Goal: Information Seeking & Learning: Find specific fact

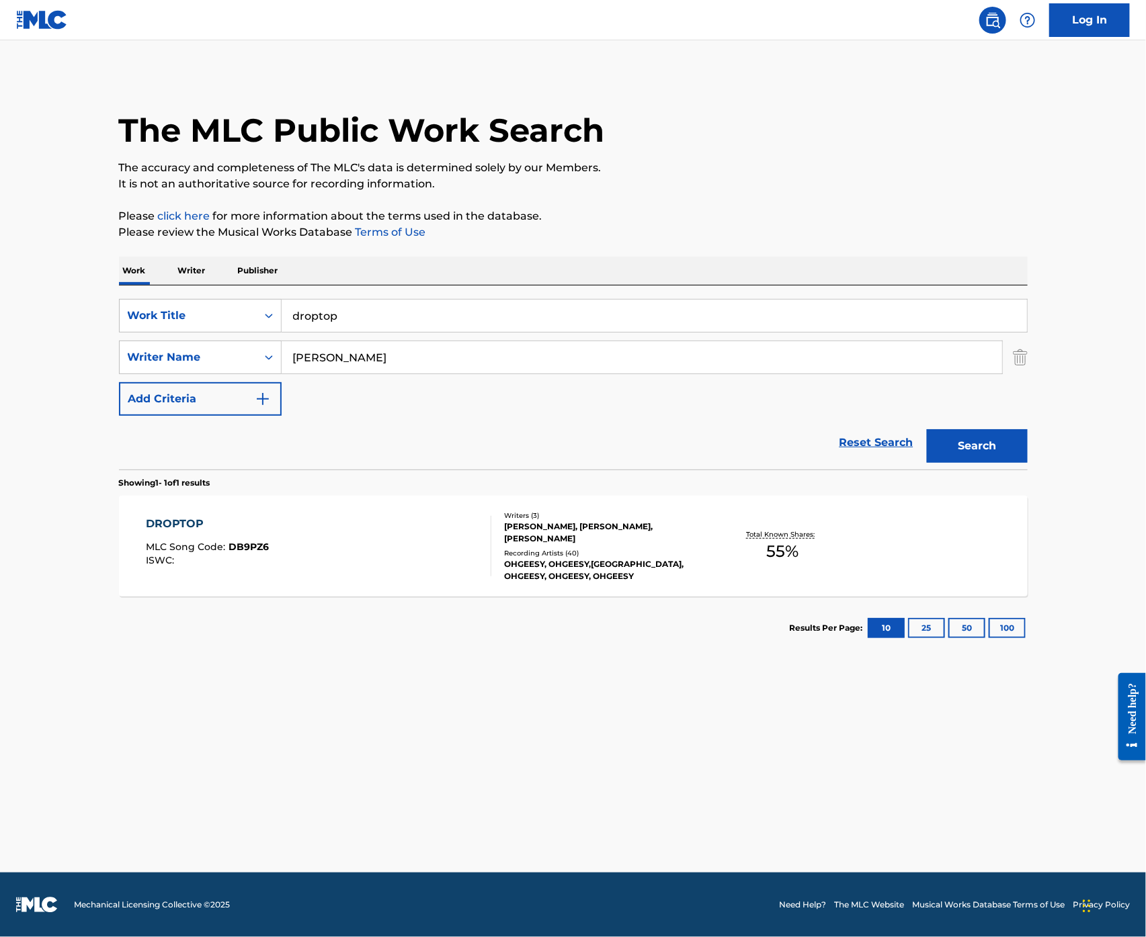
click at [381, 325] on input "droptop" at bounding box center [654, 316] width 745 height 32
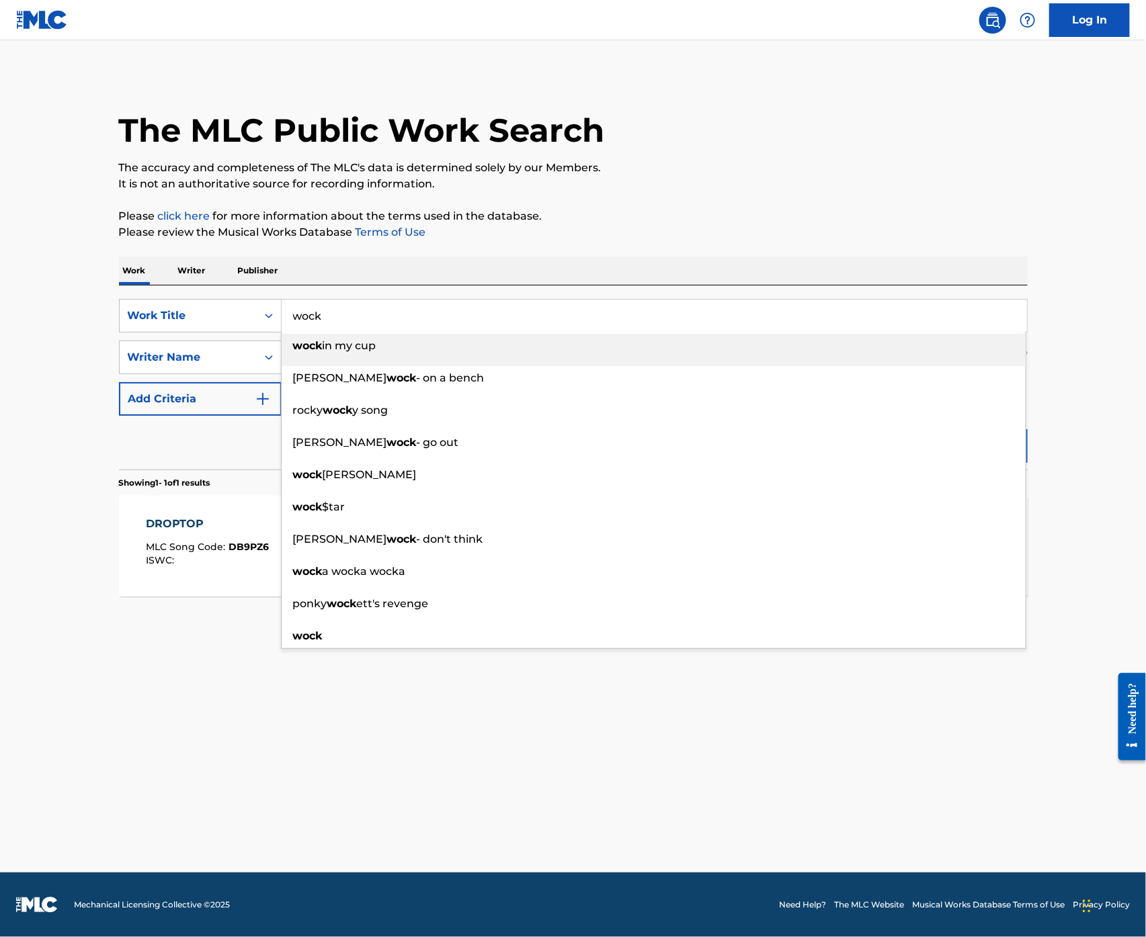
type input "wock"
click at [927, 429] on button "Search" at bounding box center [977, 446] width 101 height 34
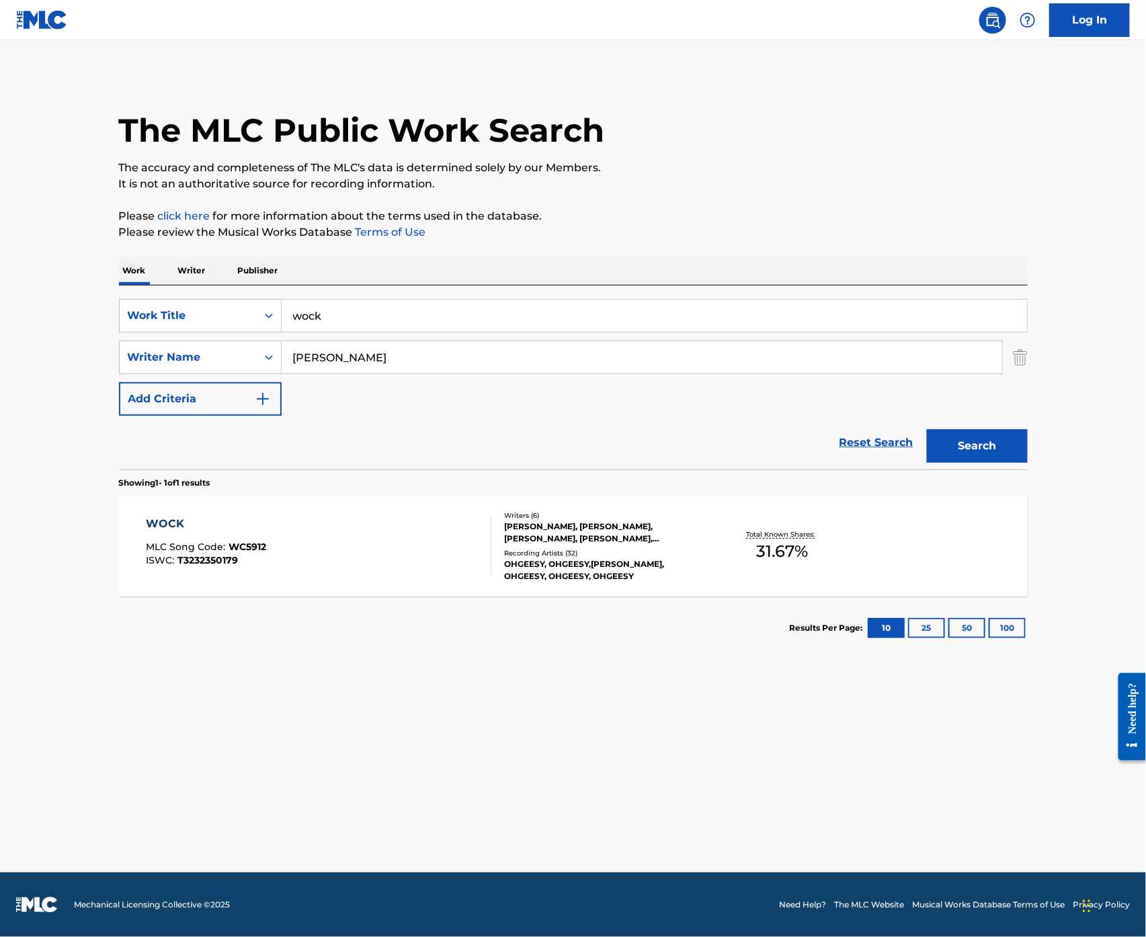
click at [349, 529] on div "WOCK MLC Song Code : WC5912 ISWC : T3232350179" at bounding box center [318, 546] width 345 height 60
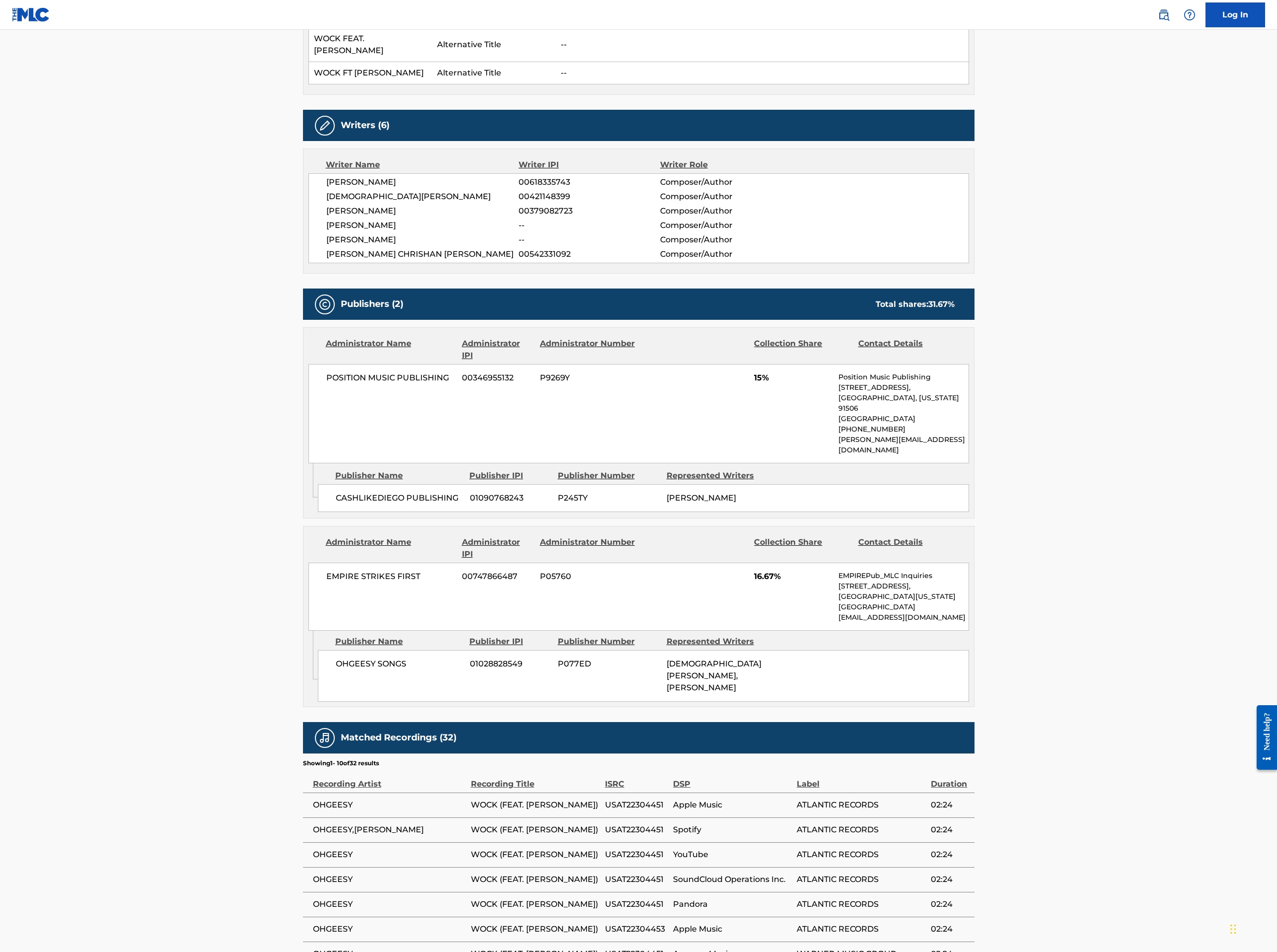
scroll to position [127, 0]
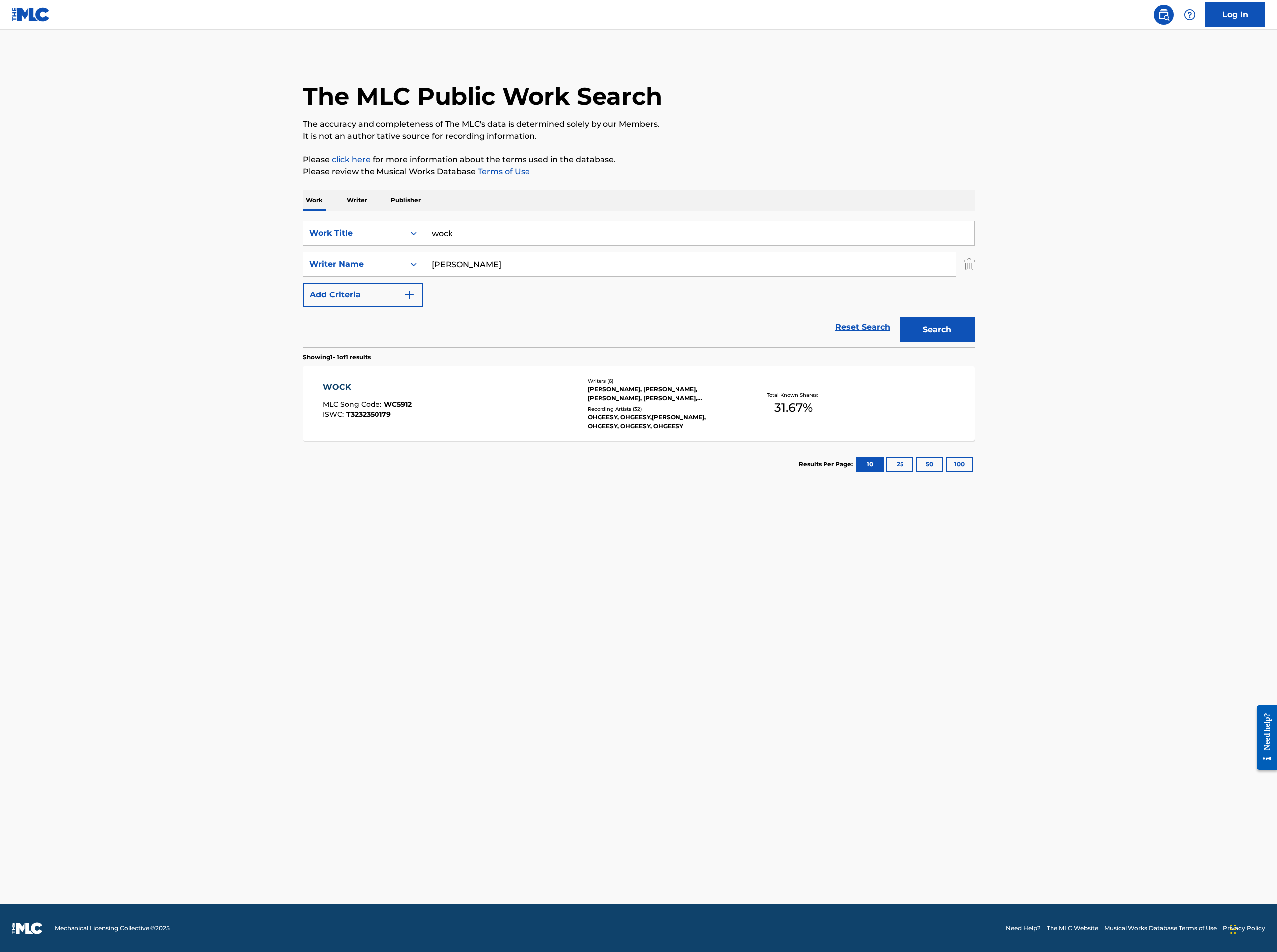
click at [472, 227] on input "wock" at bounding box center [698, 234] width 551 height 24
click at [467, 227] on input "[DATE][DATE] [DATE] [PERSON_NAME]" at bounding box center [698, 234] width 551 height 24
click at [473, 225] on input "holy satusrday [DATE] [PERSON_NAME]" at bounding box center [698, 234] width 551 height 24
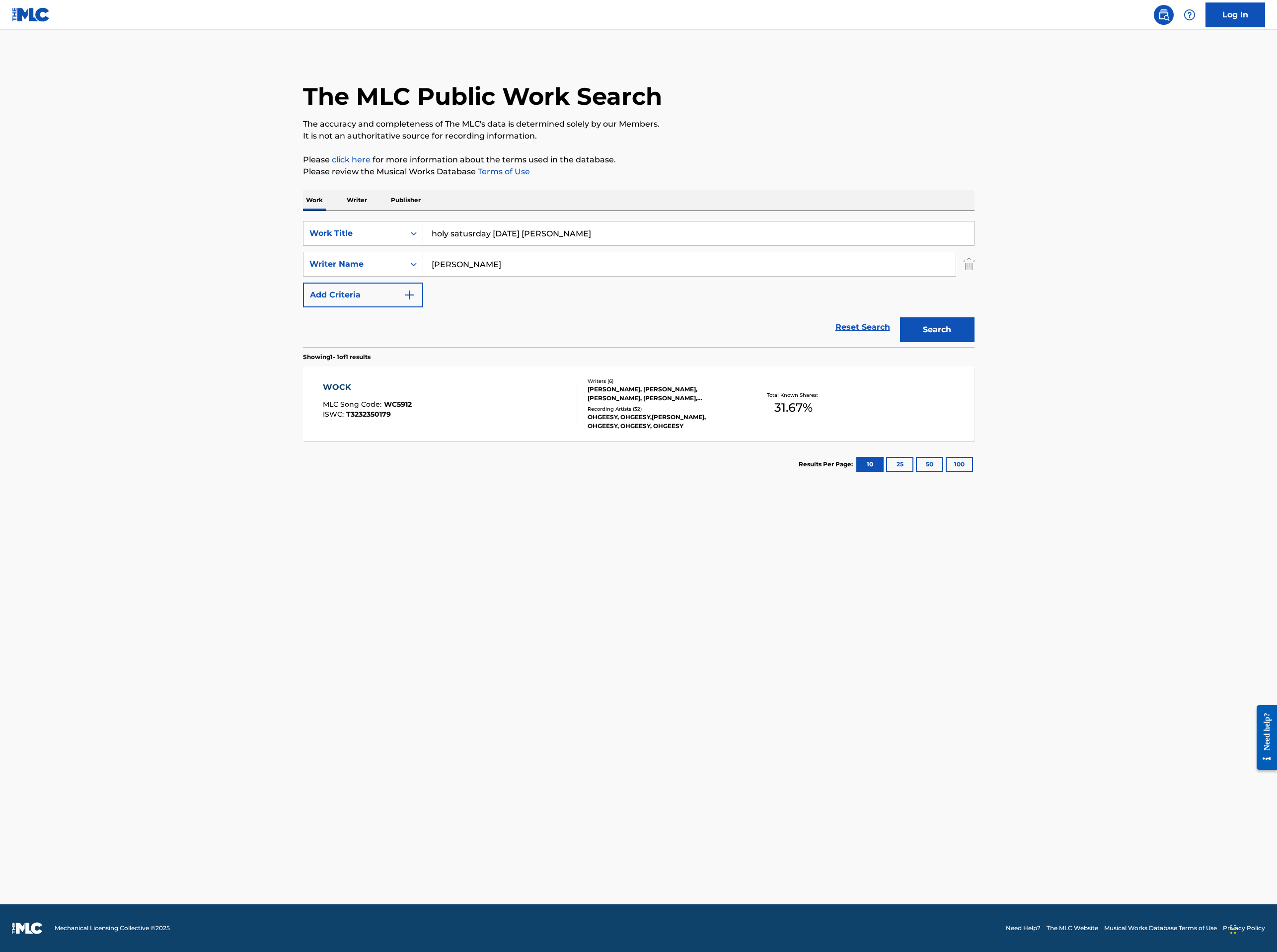
click at [473, 225] on input "holy satusrday [DATE] [PERSON_NAME]" at bounding box center [698, 234] width 551 height 24
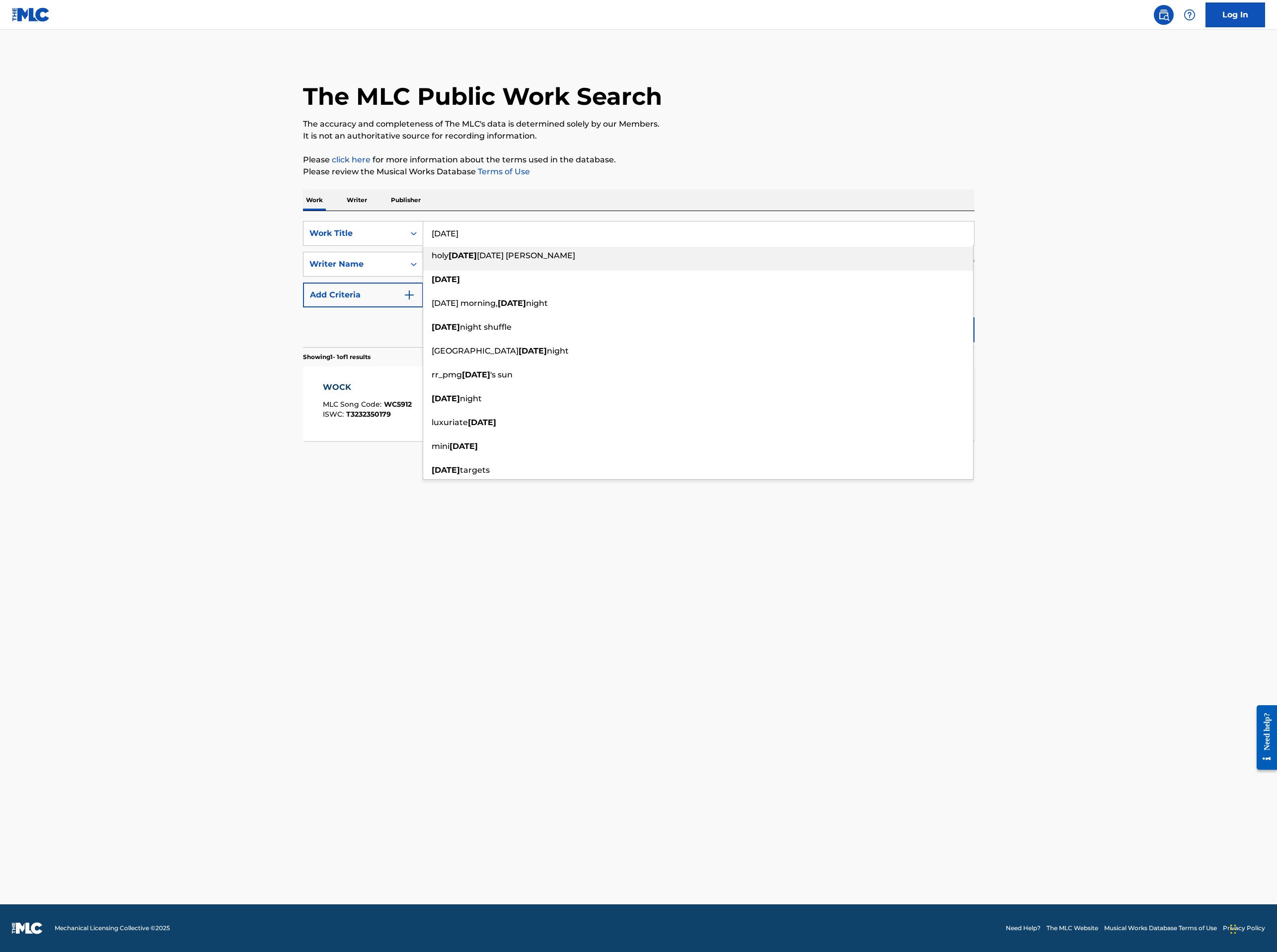
type input "[DATE]"
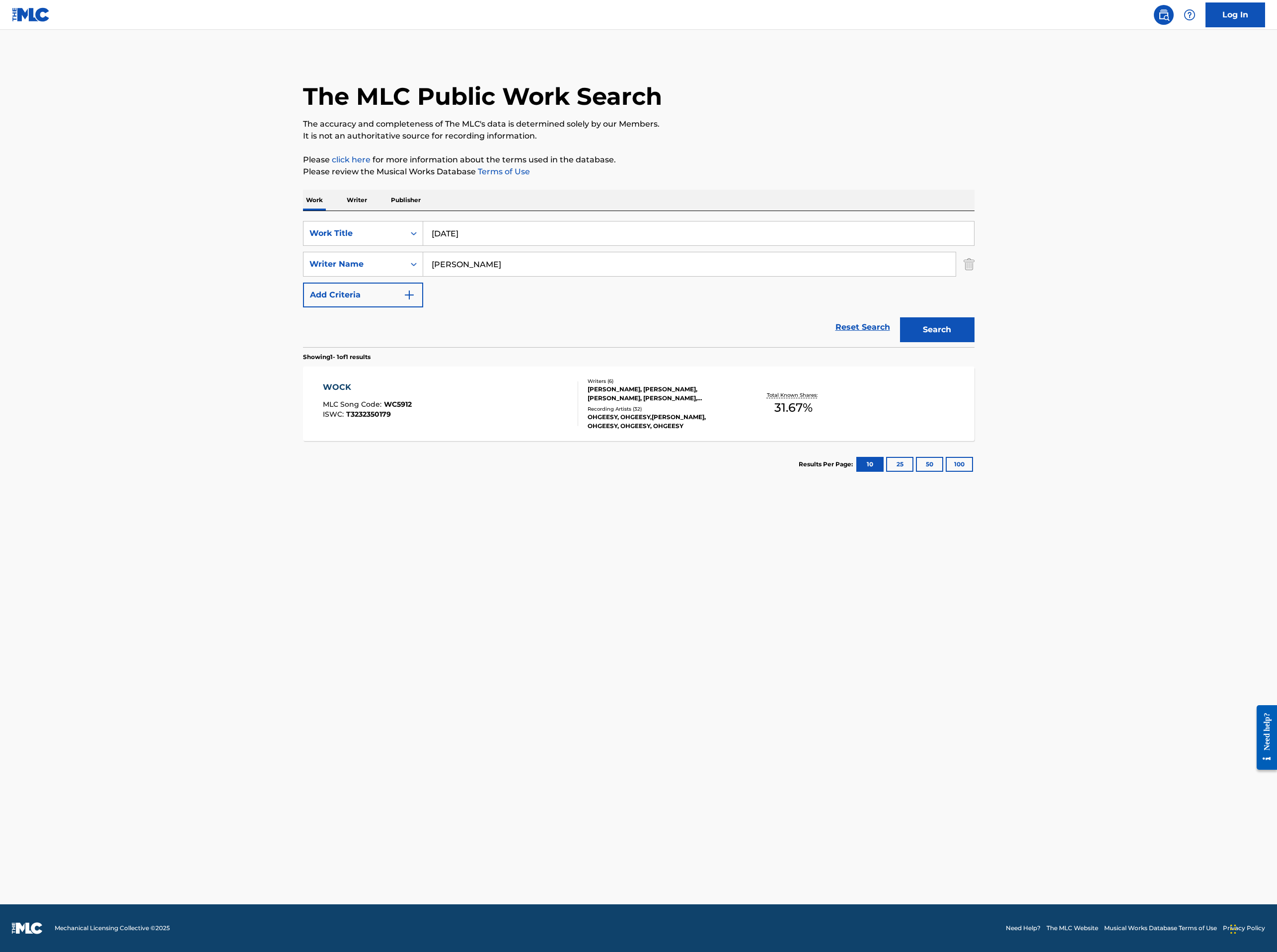
click at [846, 317] on button "Search" at bounding box center [937, 330] width 75 height 25
click at [504, 390] on div "[DATE] MLC Song Code : SI4K6W ISWC :" at bounding box center [450, 404] width 255 height 44
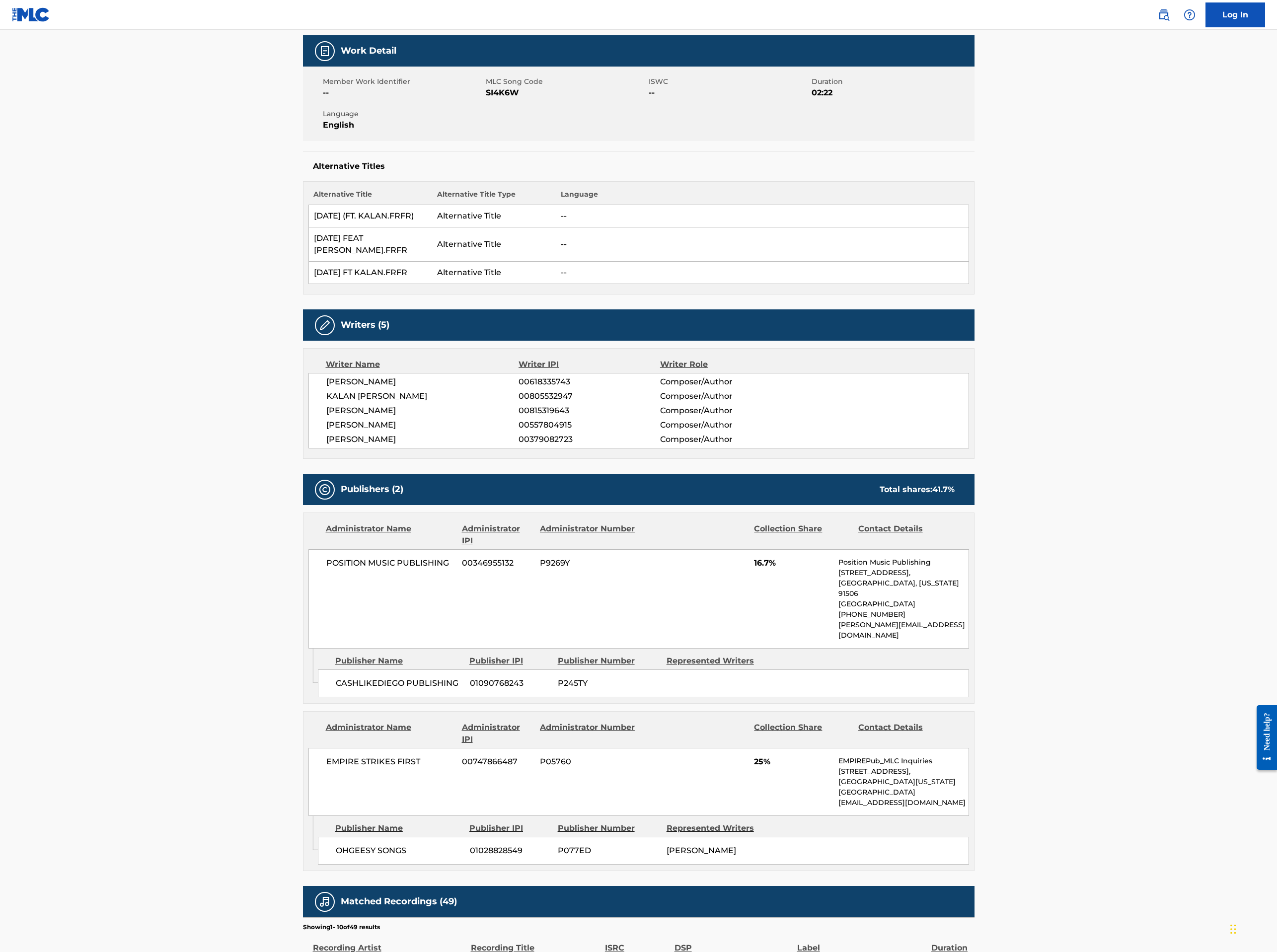
scroll to position [149, 0]
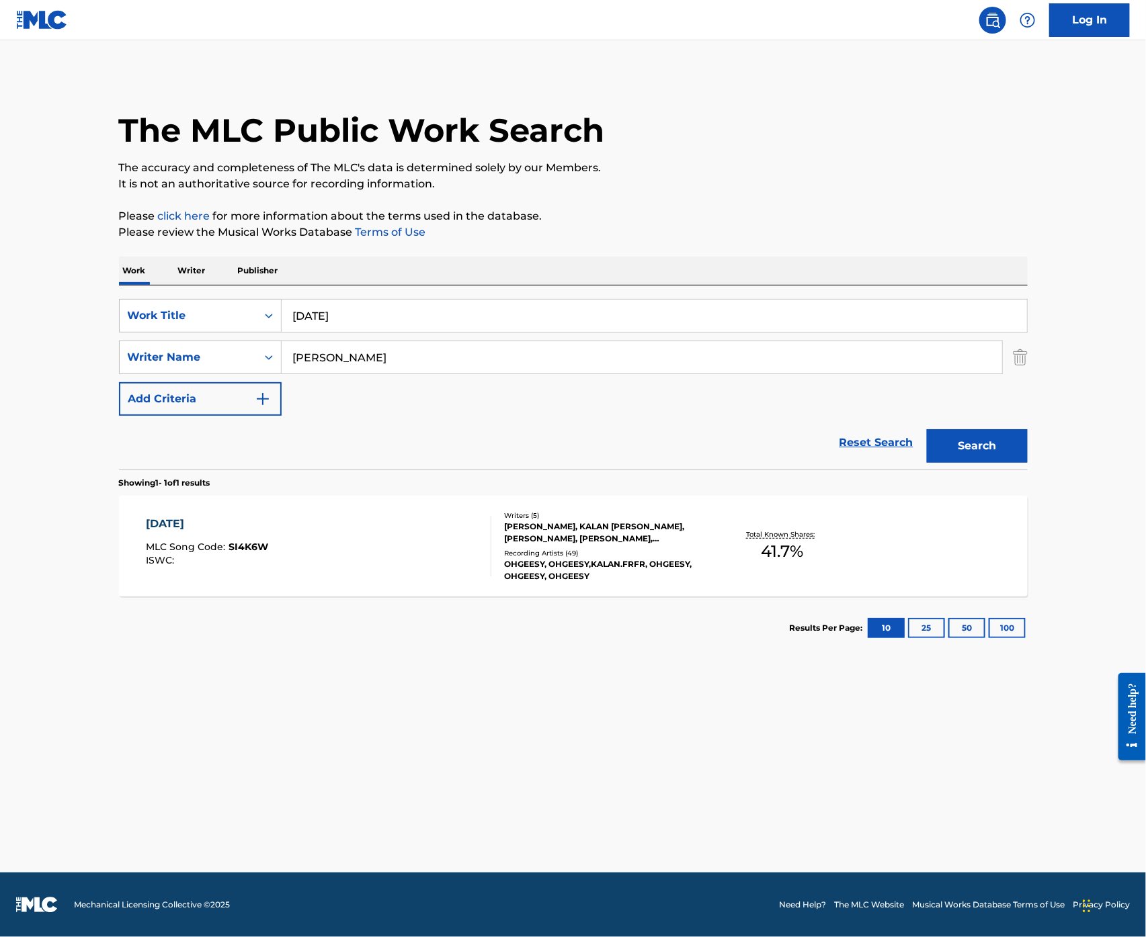
click at [488, 308] on input "[DATE]" at bounding box center [654, 316] width 745 height 32
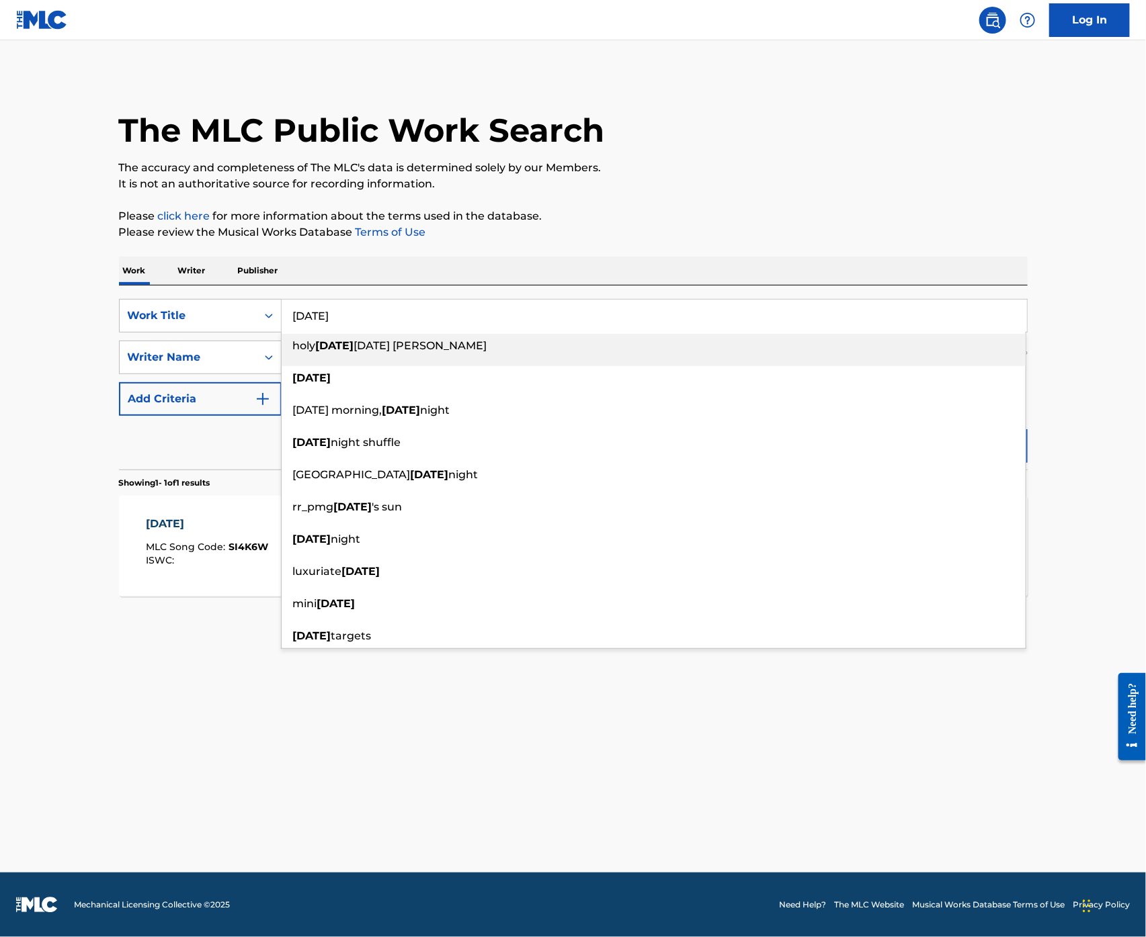
click at [488, 308] on input "[DATE]" at bounding box center [654, 316] width 745 height 32
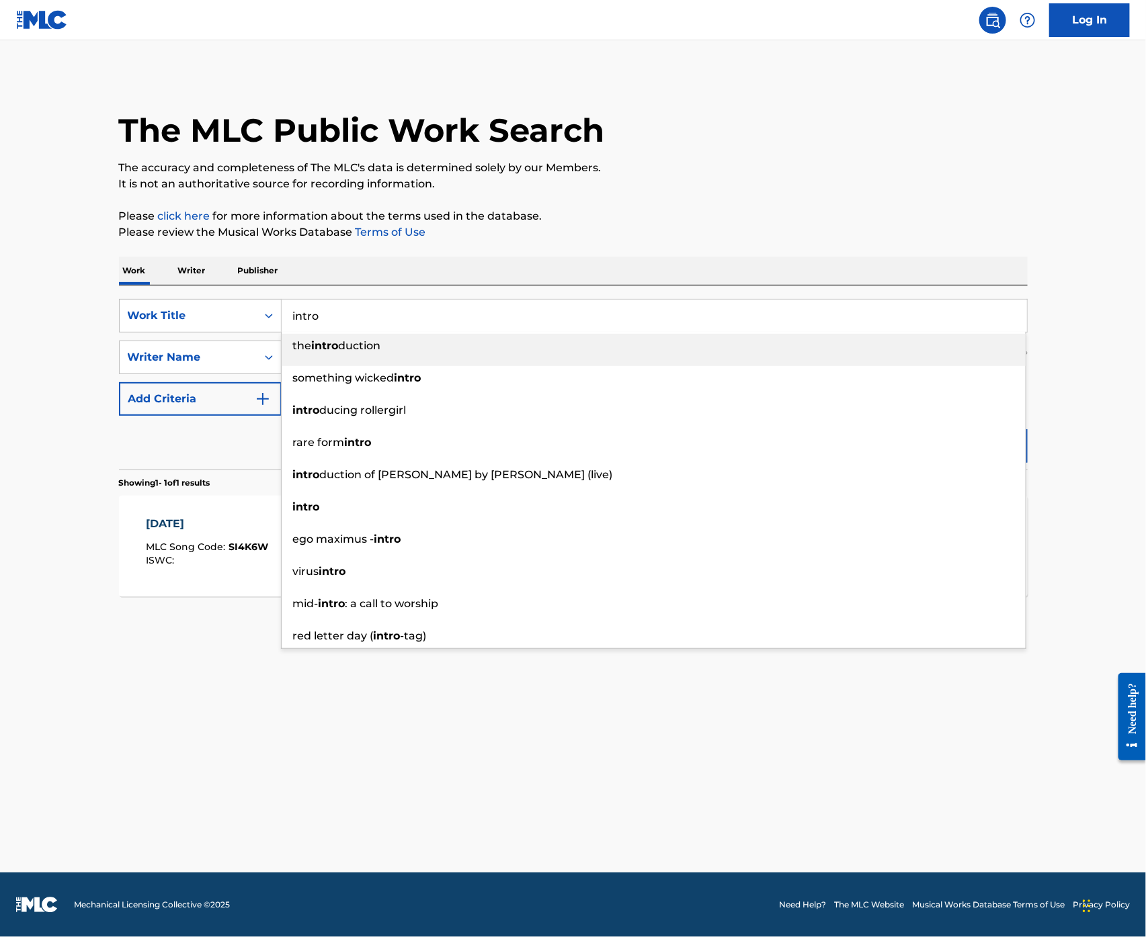
type input "intro"
click at [927, 429] on button "Search" at bounding box center [977, 446] width 101 height 34
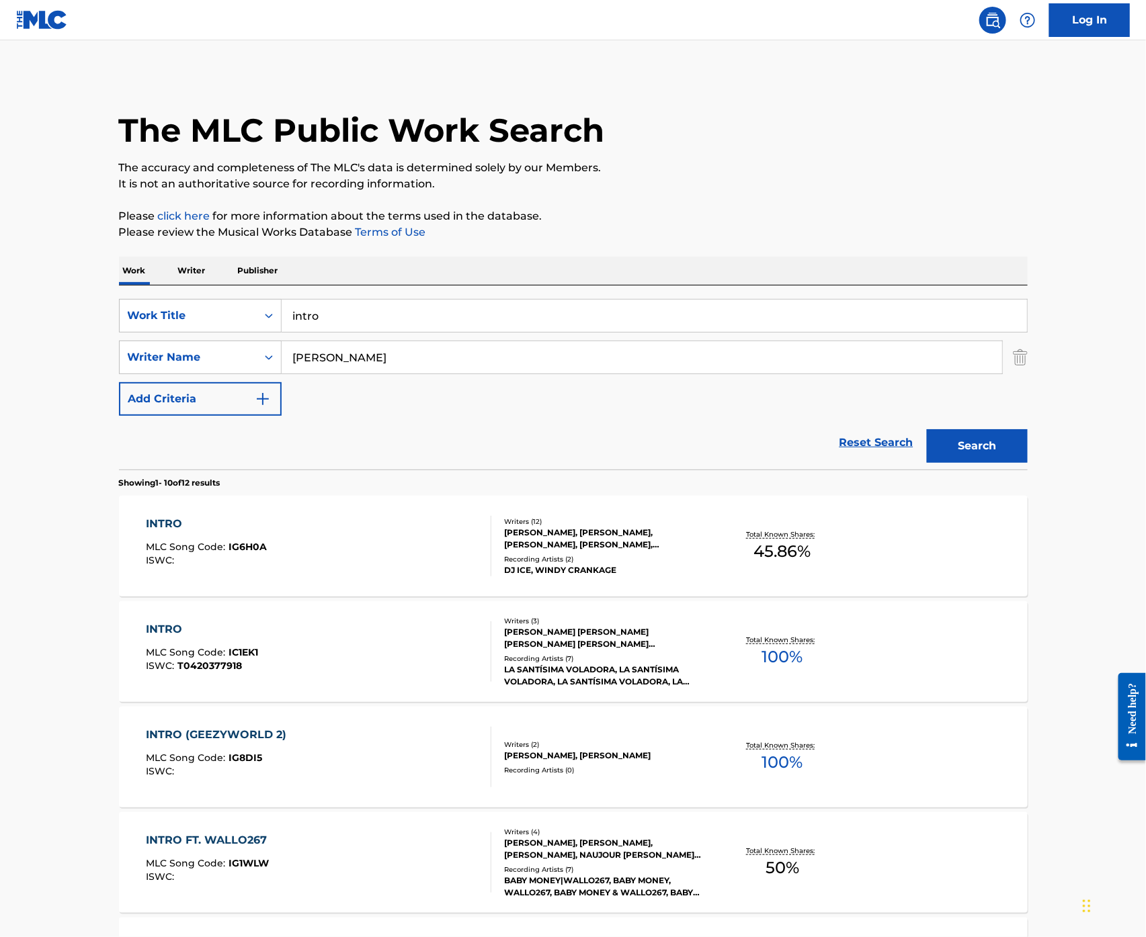
click at [351, 759] on div "INTRO (GEEZYWORLD 2) MLC Song Code : IG8DI5 ISWC :" at bounding box center [318, 757] width 345 height 60
click at [347, 310] on input "intro" at bounding box center [654, 316] width 745 height 32
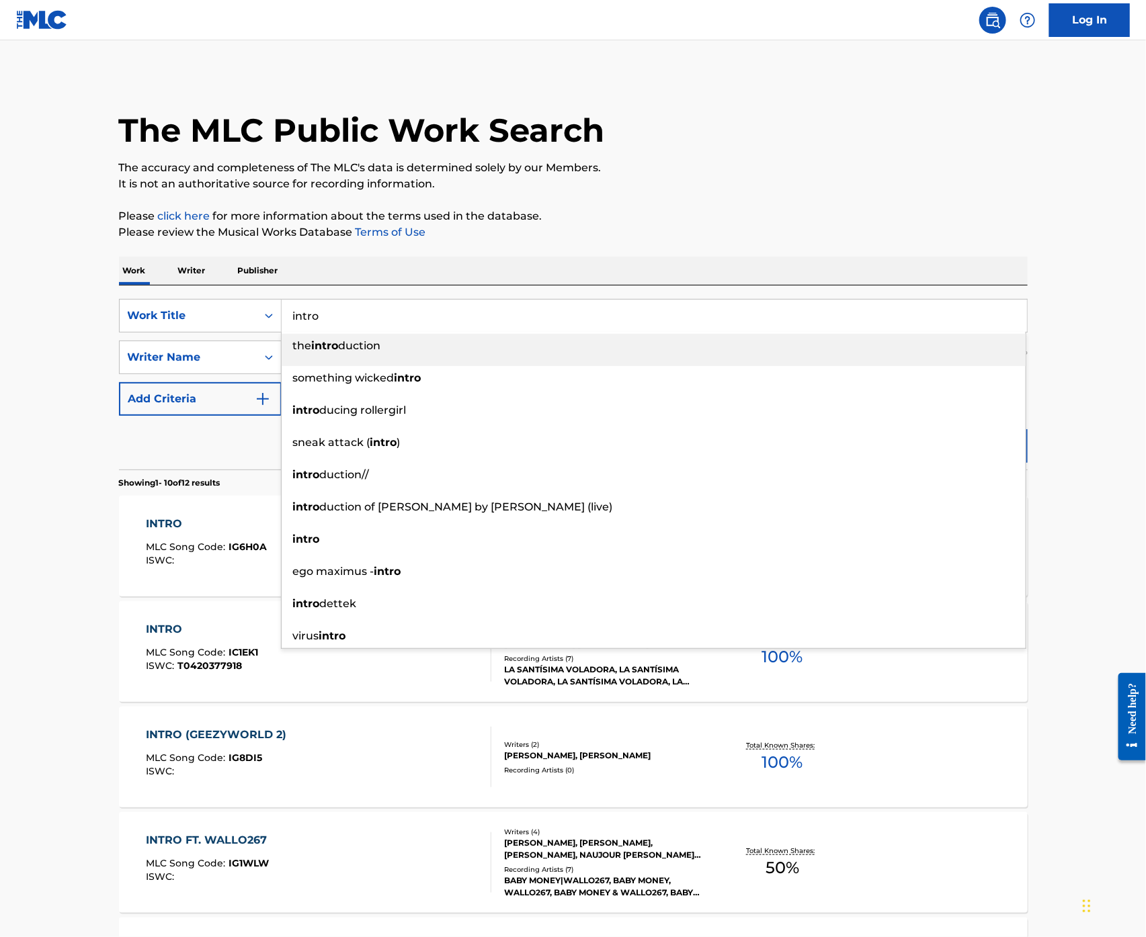
click at [353, 321] on input "intro" at bounding box center [654, 316] width 745 height 32
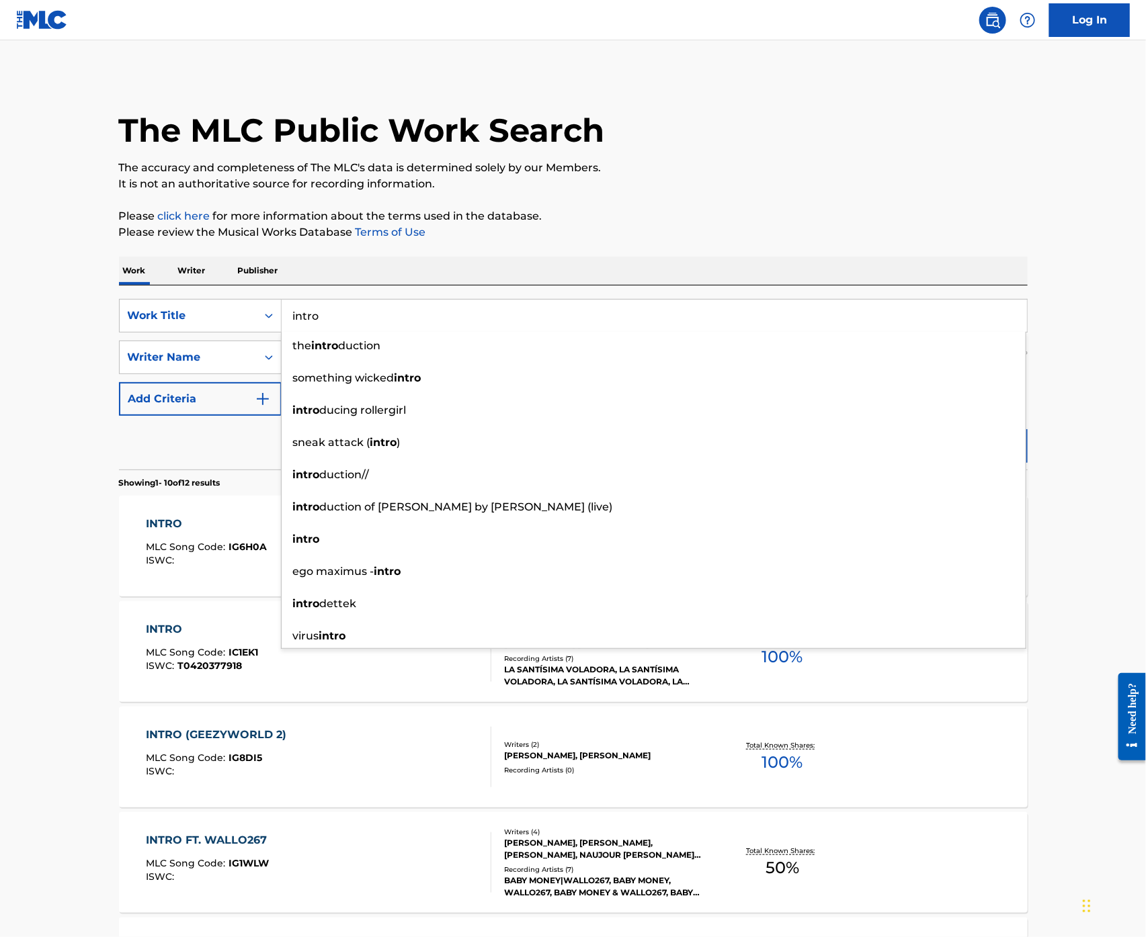
click at [353, 321] on input "intro" at bounding box center [654, 316] width 745 height 32
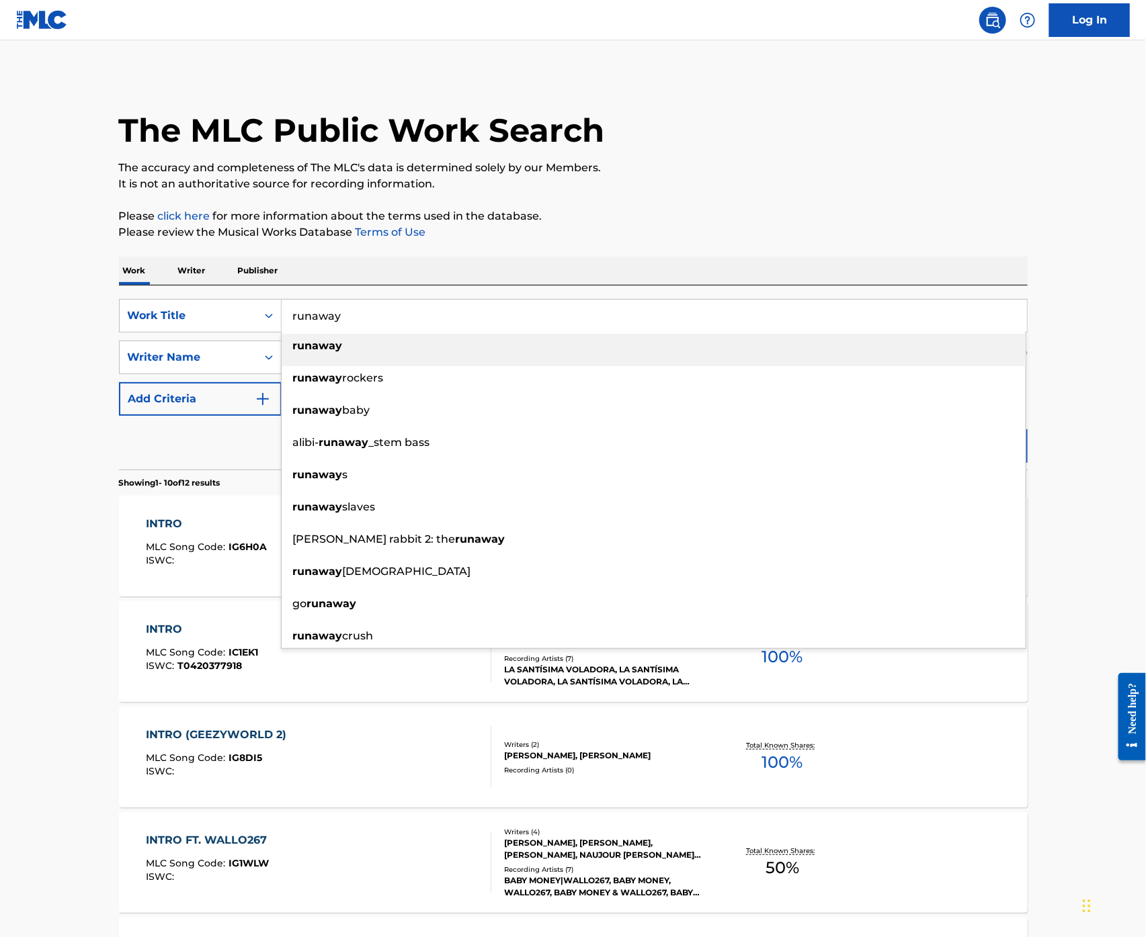
type input "runaway"
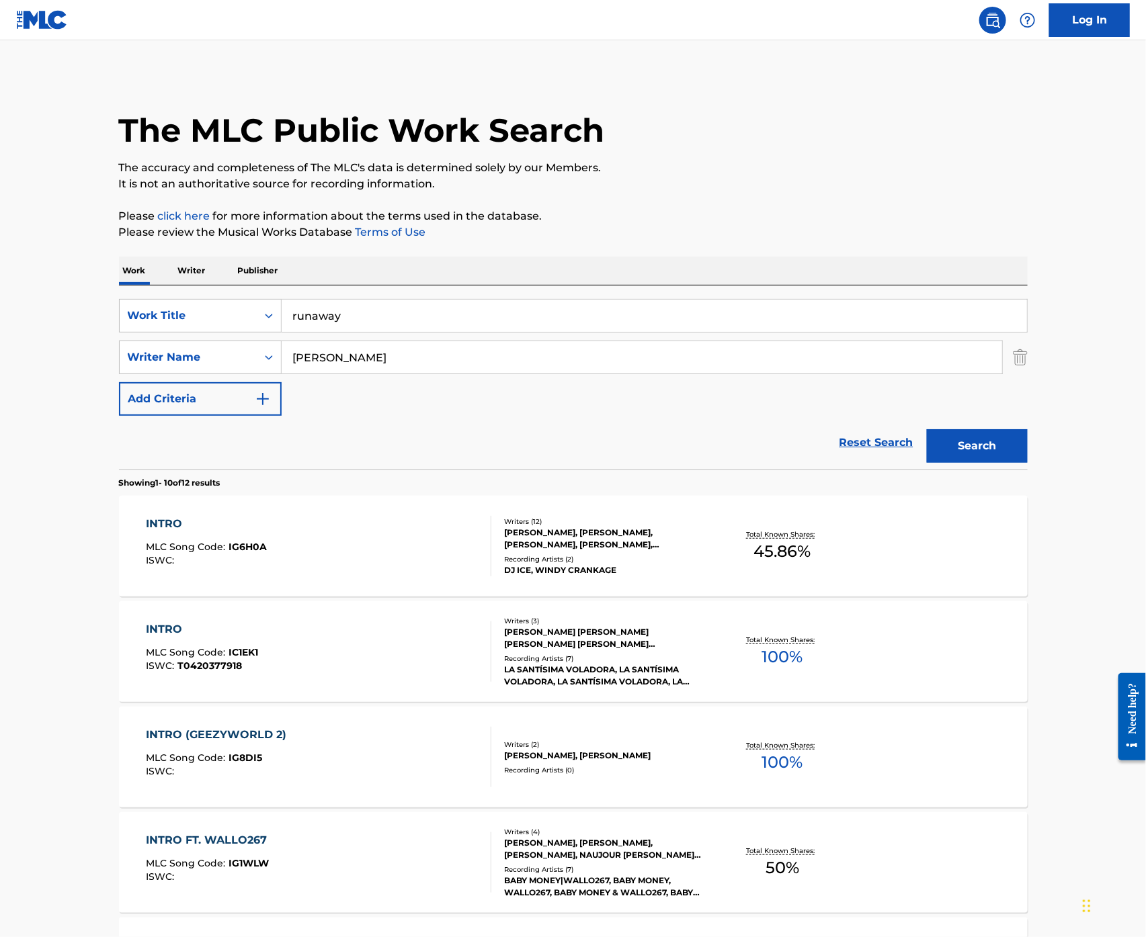
click at [335, 371] on input "[PERSON_NAME]" at bounding box center [642, 357] width 720 height 32
type input "[PERSON_NAME]"
click at [927, 429] on button "Search" at bounding box center [977, 446] width 101 height 34
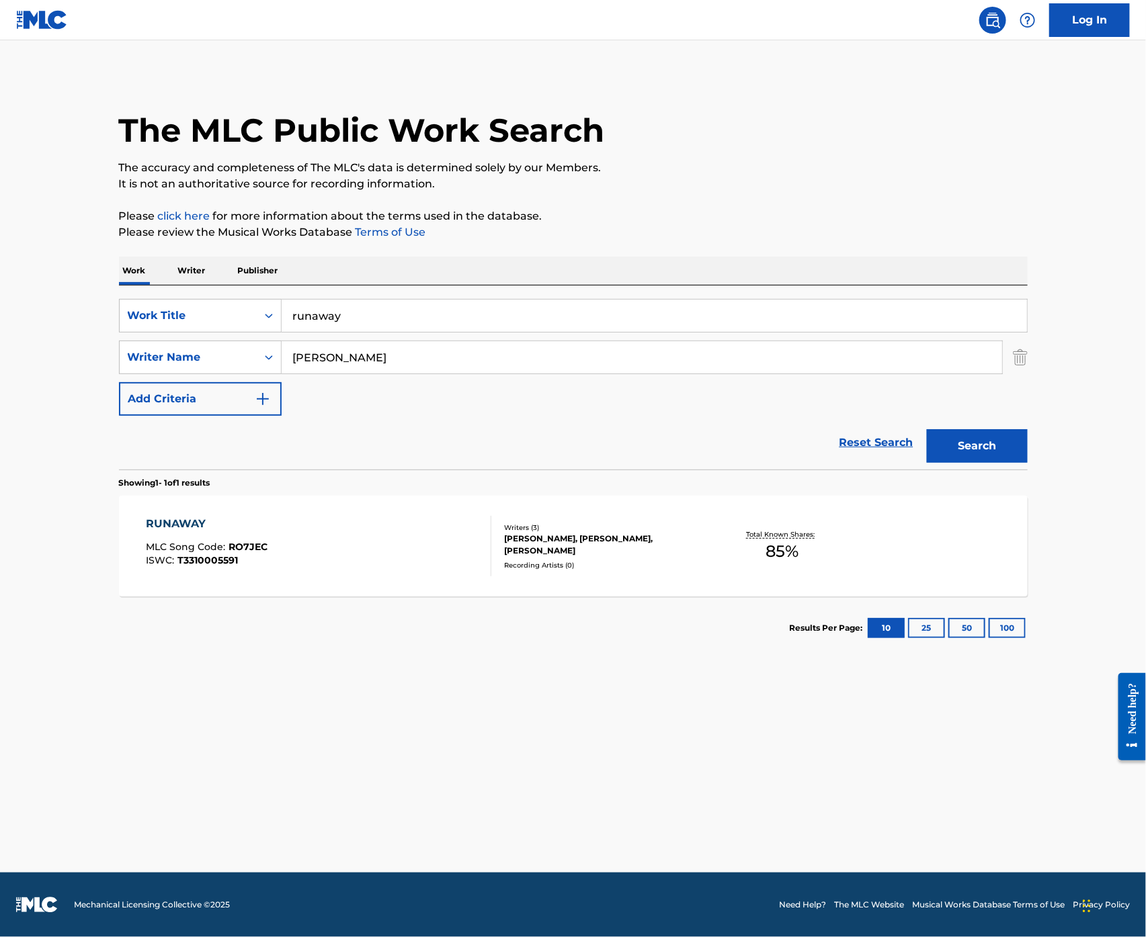
click at [371, 535] on div "RUNAWAY MLC Song Code : RO7JEC ISWC : T3310005591" at bounding box center [318, 546] width 345 height 60
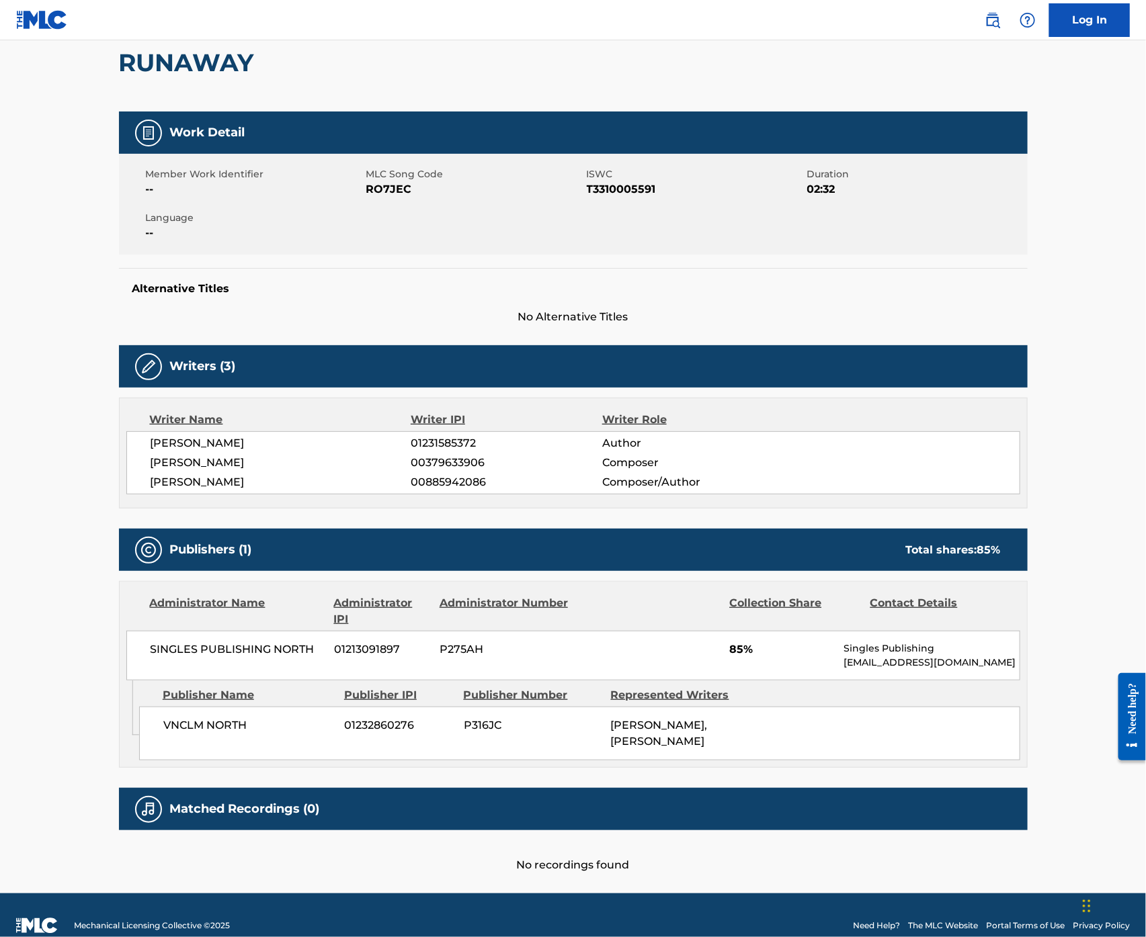
scroll to position [168, 0]
